Goal: Complete application form

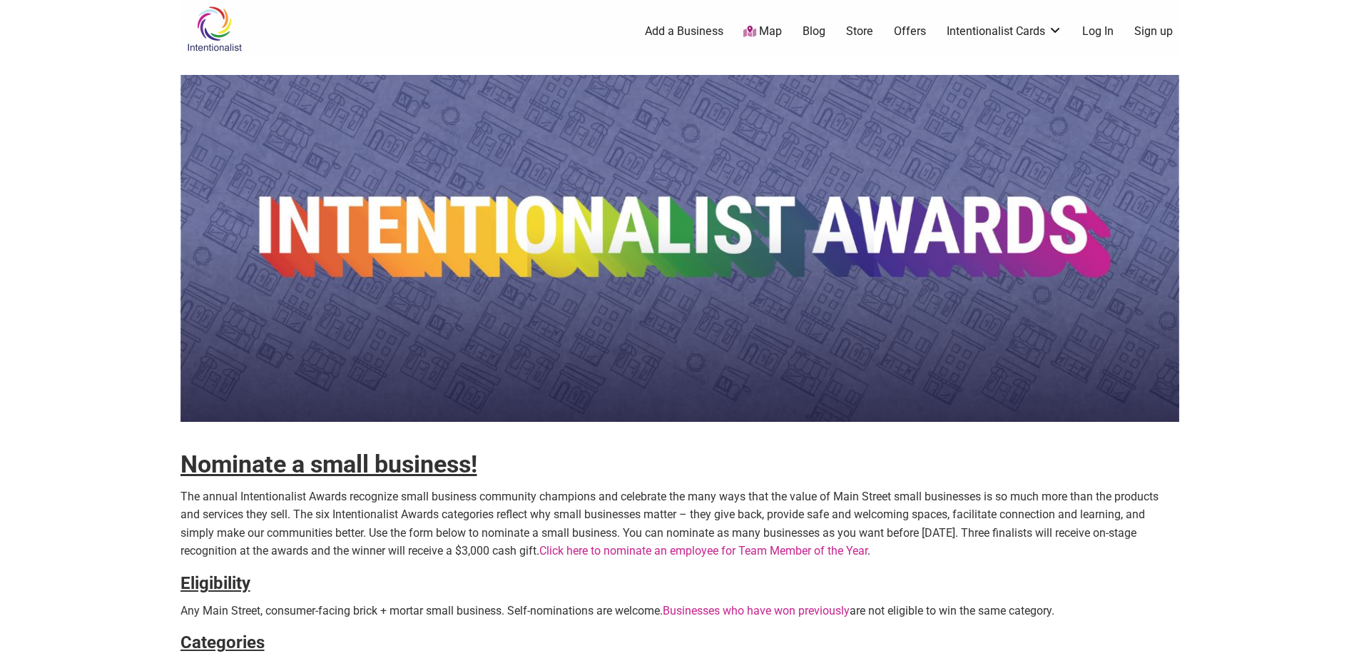
click at [643, 552] on link "Click here to nominate an employee for Team Member of the Year" at bounding box center [703, 551] width 328 height 14
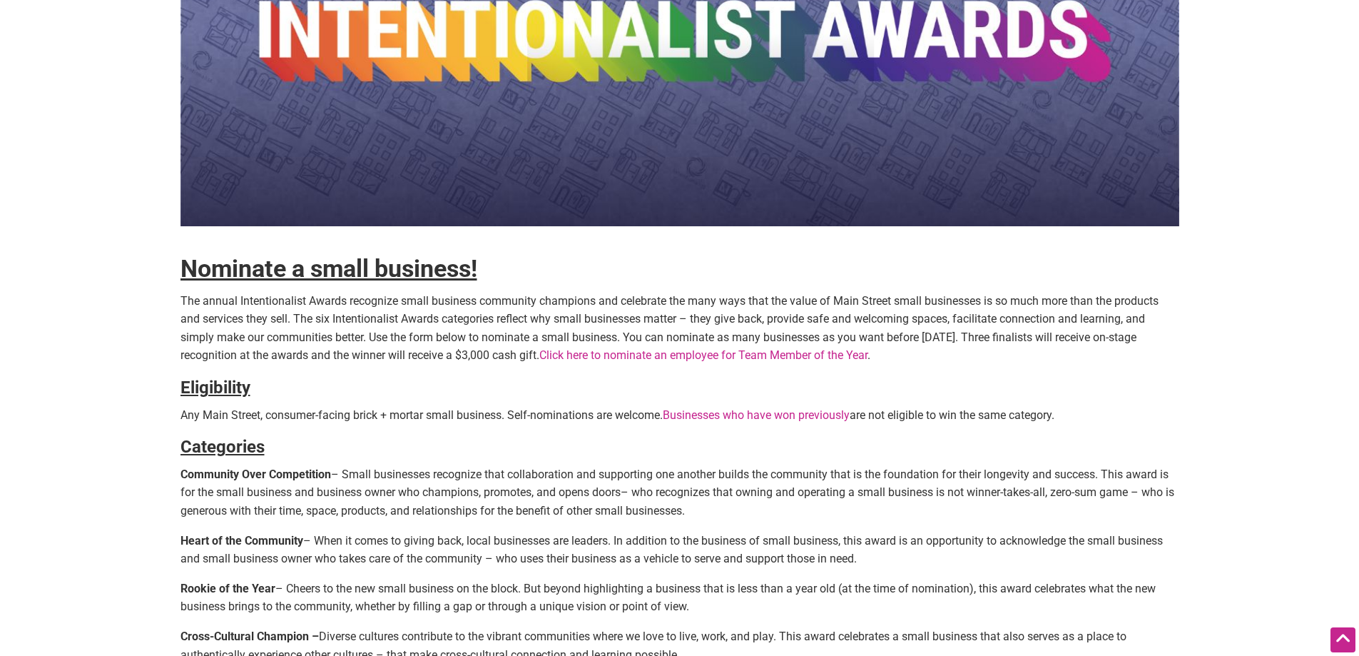
scroll to position [285, 0]
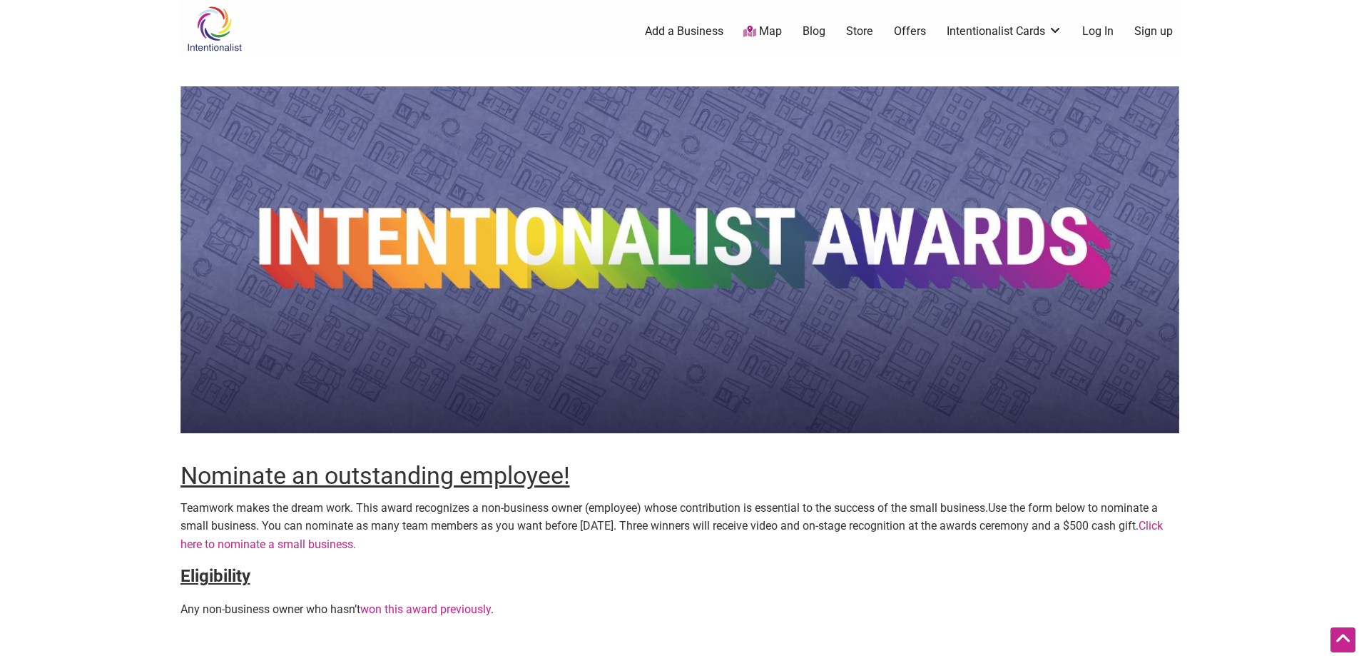
scroll to position [285, 0]
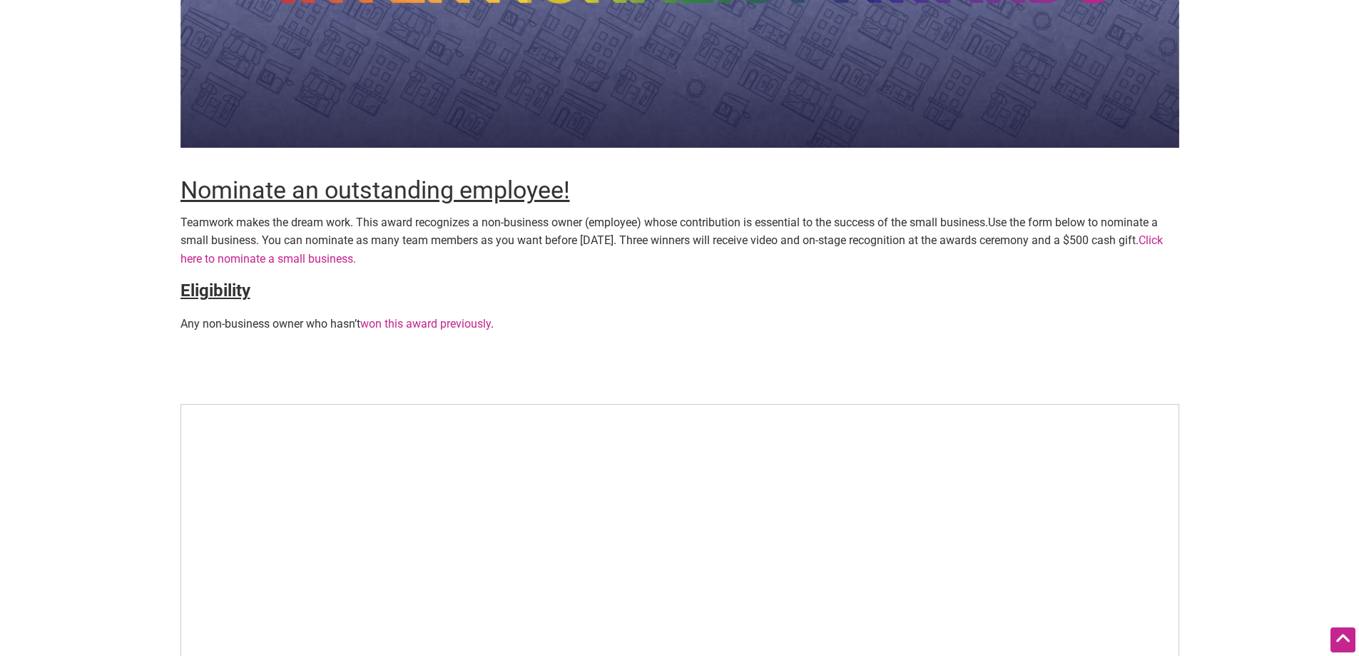
click at [360, 255] on link "Click here to nominate a small business." at bounding box center [672, 249] width 982 height 32
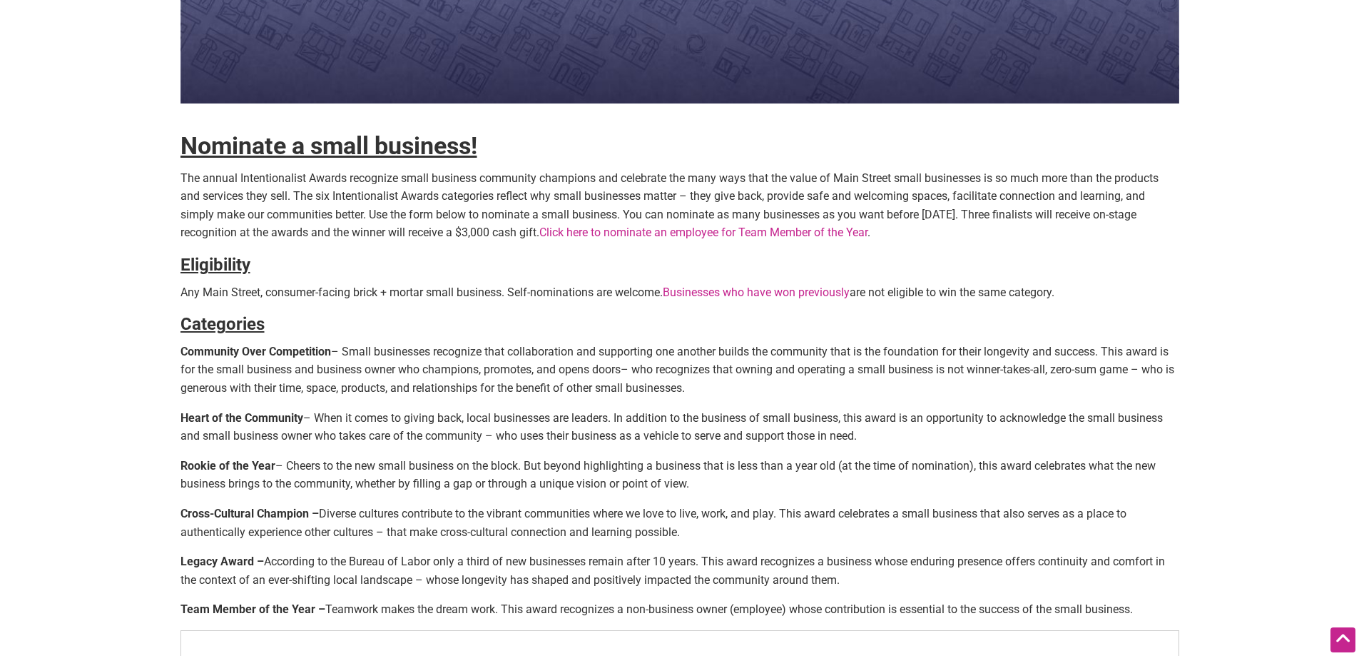
scroll to position [285, 0]
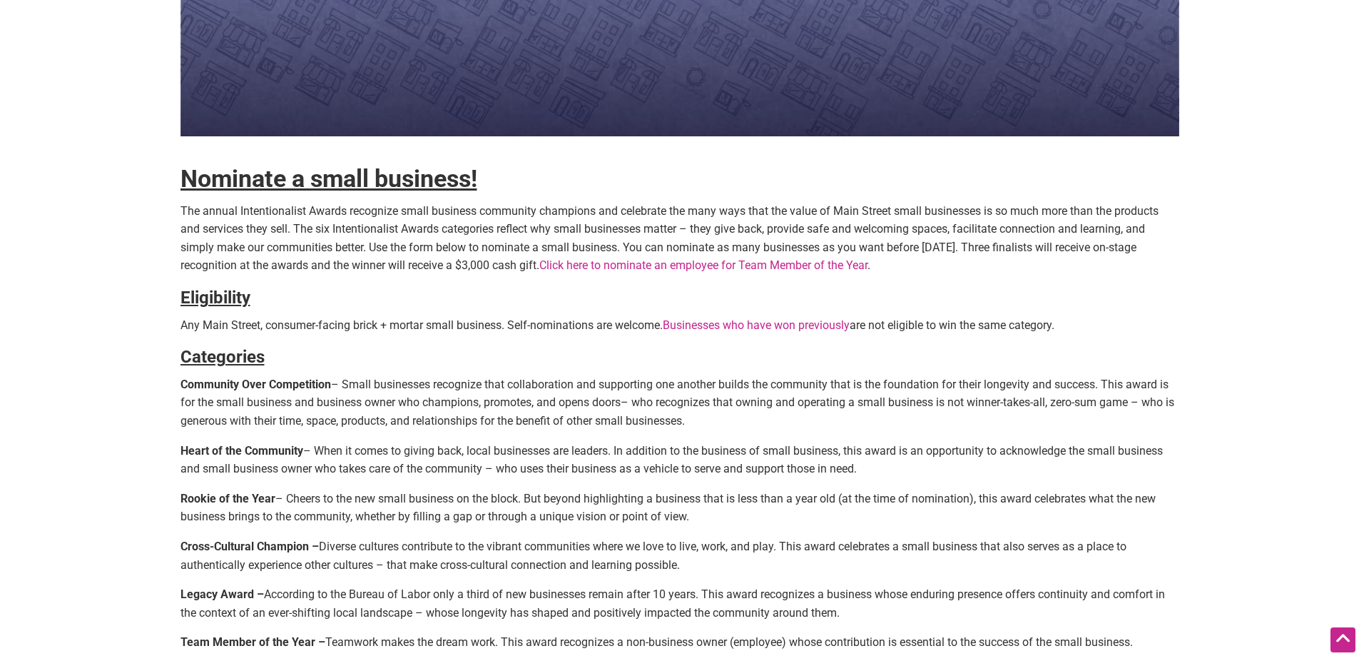
click at [310, 383] on strong "Community Over Competition" at bounding box center [256, 384] width 151 height 14
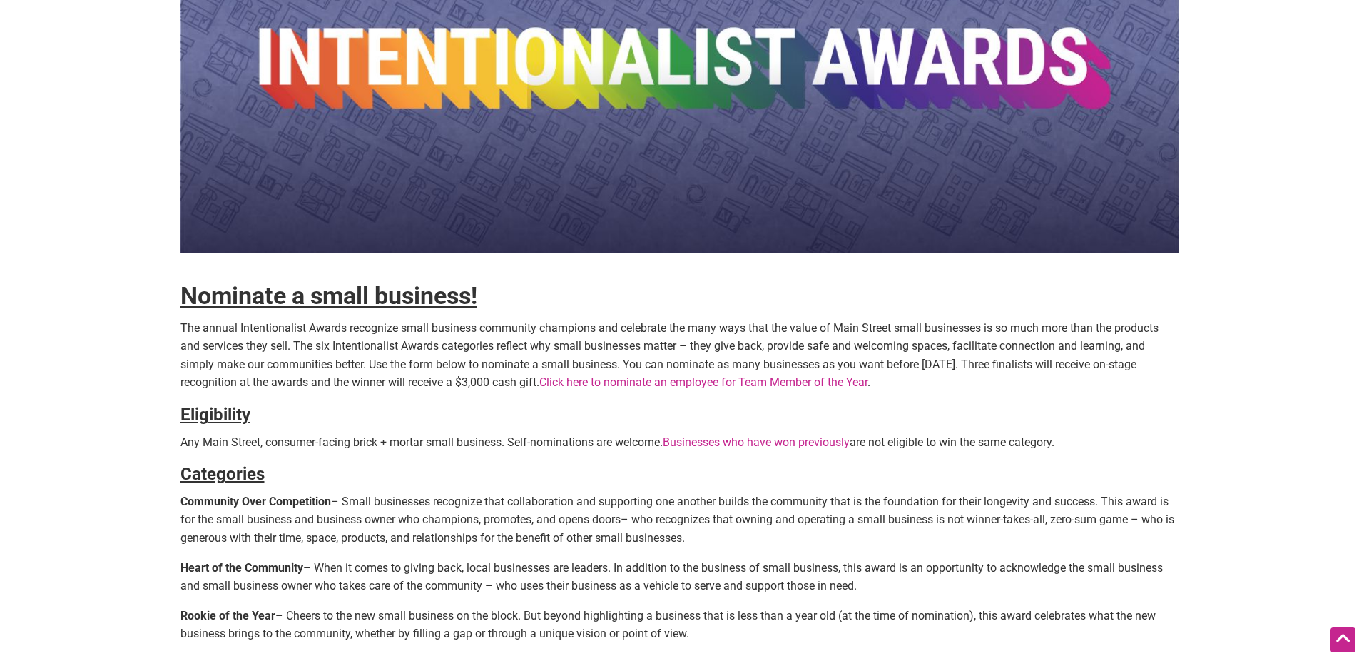
scroll to position [143, 0]
